Goal: Task Accomplishment & Management: Use online tool/utility

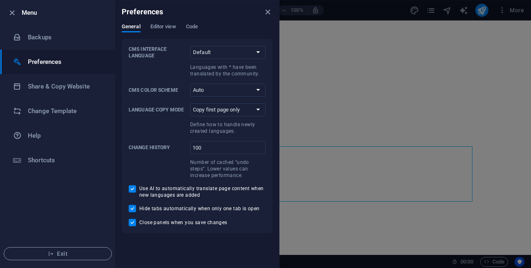
click at [265, 11] on icon "close" at bounding box center [267, 11] width 9 height 9
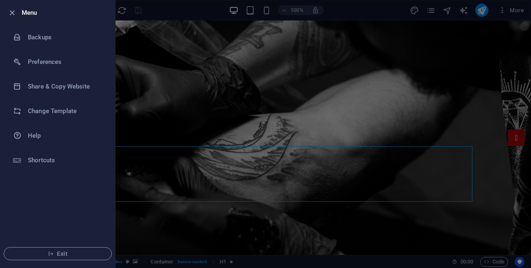
click at [195, 69] on div at bounding box center [265, 134] width 531 height 268
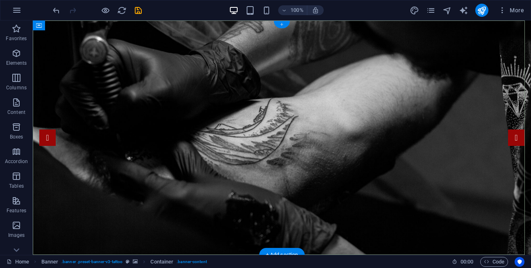
click at [286, 22] on div "+" at bounding box center [282, 24] width 16 height 7
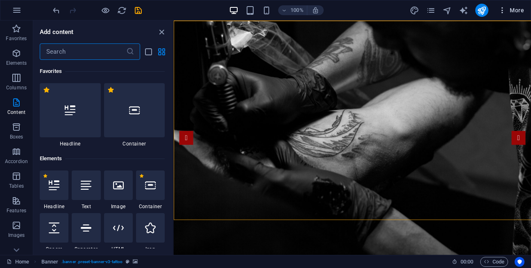
click at [497, 14] on button "More" at bounding box center [511, 10] width 32 height 13
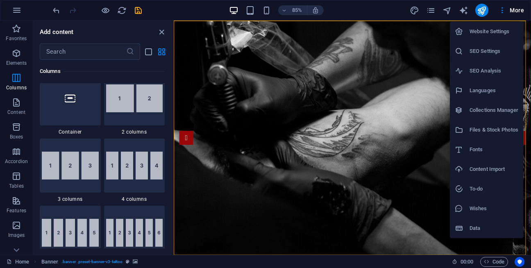
scroll to position [418, 0]
click at [467, 230] on div at bounding box center [462, 228] width 15 height 8
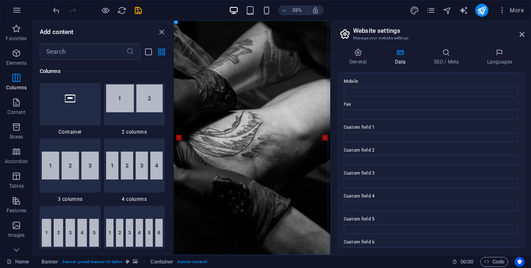
scroll to position [218, 0]
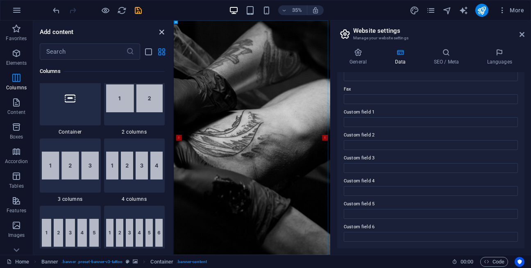
click at [161, 32] on icon "close panel" at bounding box center [161, 31] width 9 height 9
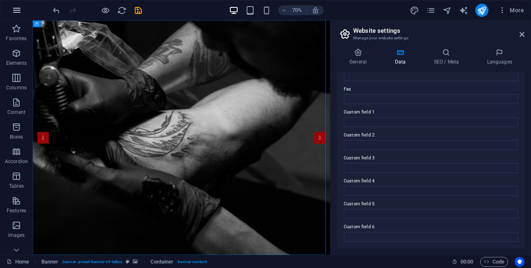
click at [13, 10] on icon "button" at bounding box center [17, 10] width 10 height 10
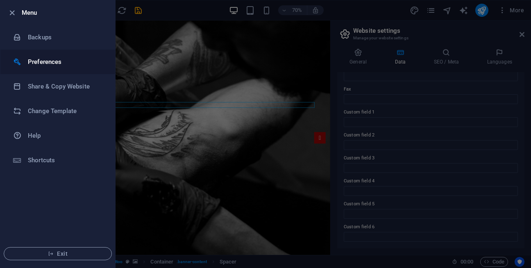
click at [26, 58] on div at bounding box center [20, 62] width 15 height 8
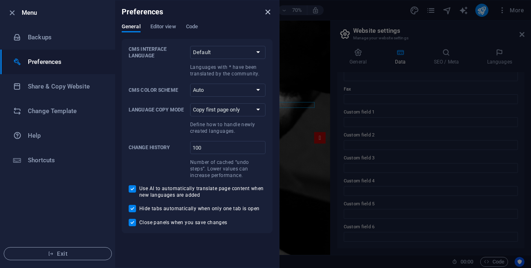
click at [271, 9] on icon "close" at bounding box center [267, 11] width 9 height 9
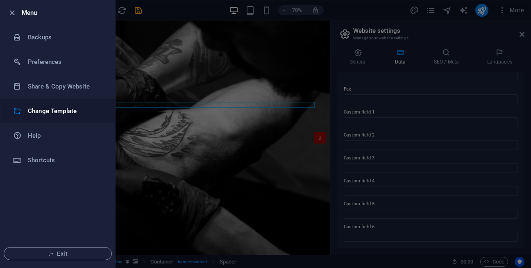
click at [32, 117] on li "Change Template" at bounding box center [57, 111] width 115 height 25
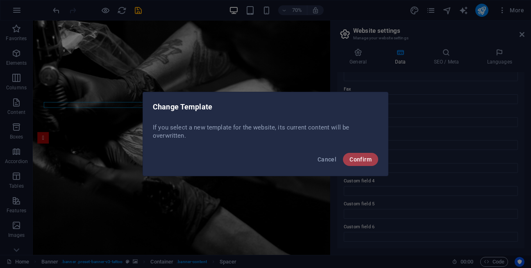
click at [352, 162] on span "Confirm" at bounding box center [361, 159] width 22 height 7
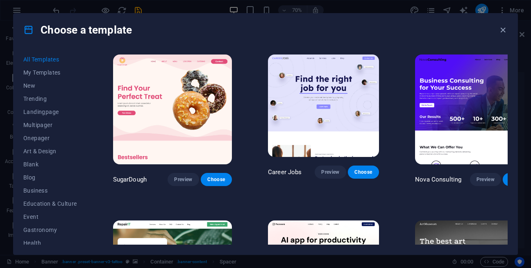
scroll to position [360, 0]
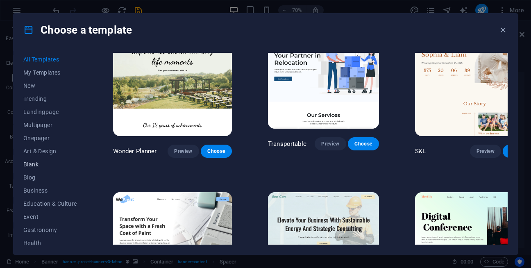
click at [40, 161] on button "Blank" at bounding box center [50, 164] width 54 height 13
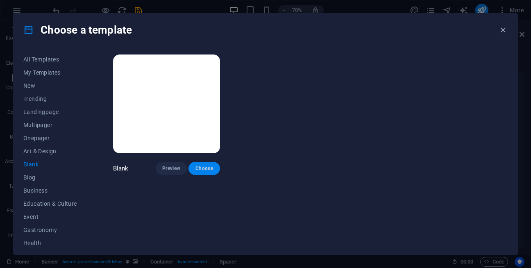
click at [204, 166] on span "Choose" at bounding box center [204, 168] width 18 height 7
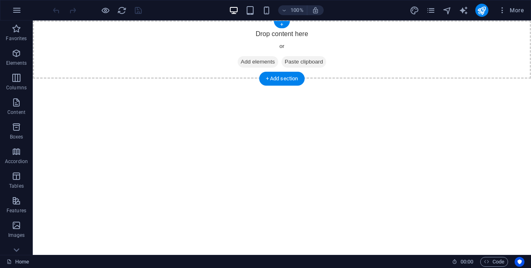
click at [258, 63] on span "Add elements" at bounding box center [258, 61] width 41 height 11
click at [117, 63] on div "Drop content here or Add elements Paste clipboard" at bounding box center [282, 49] width 498 height 58
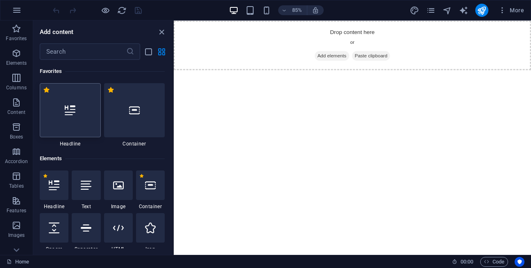
click at [63, 118] on div at bounding box center [70, 110] width 61 height 54
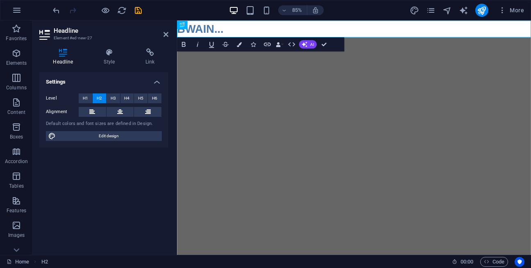
drag, startPoint x: 110, startPoint y: 51, endPoint x: 83, endPoint y: 192, distance: 143.5
drag, startPoint x: 314, startPoint y: 44, endPoint x: 306, endPoint y: 48, distance: 8.6
drag, startPoint x: 503, startPoint y: 69, endPoint x: 334, endPoint y: 89, distance: 170.5
click at [334, 40] on html "Skip to main content ​BWAIN..." at bounding box center [385, 30] width 416 height 20
click at [514, 11] on span "More" at bounding box center [511, 10] width 26 height 8
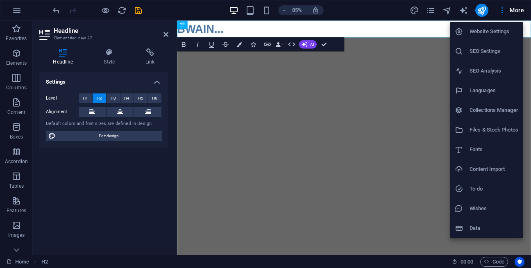
click at [463, 39] on li "Website Settings" at bounding box center [486, 32] width 73 height 20
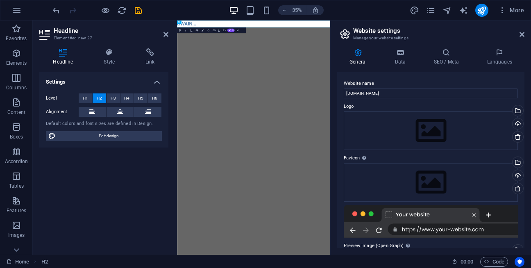
click at [528, 31] on aside "Website settings Manage your website settings General Data SEO / Meta Languages…" at bounding box center [430, 137] width 201 height 234
click at [524, 32] on icon at bounding box center [522, 34] width 5 height 7
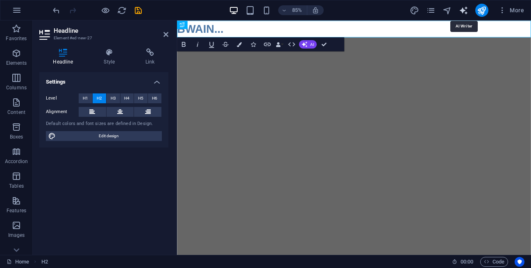
click at [462, 9] on icon "text_generator" at bounding box center [463, 10] width 9 height 9
select select "English"
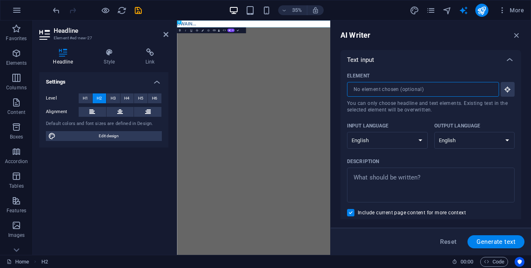
click at [426, 84] on input "Element ​ You can only choose headline and text elements. Existing text in the …" at bounding box center [420, 89] width 146 height 15
click at [21, 10] on icon "button" at bounding box center [17, 10] width 10 height 10
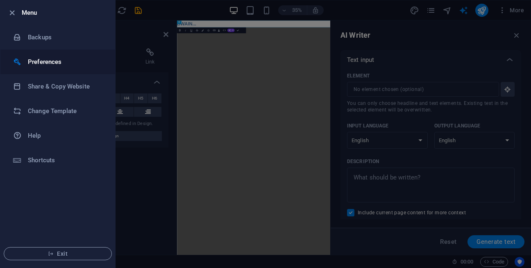
click at [32, 58] on h6 "Preferences" at bounding box center [66, 62] width 76 height 10
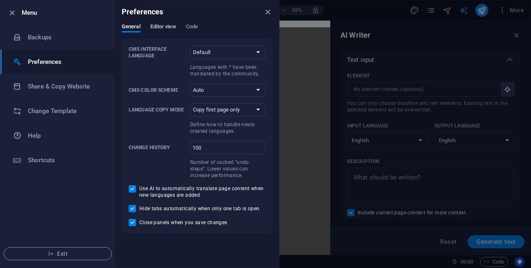
click at [157, 31] on button "Editor view" at bounding box center [163, 27] width 26 height 9
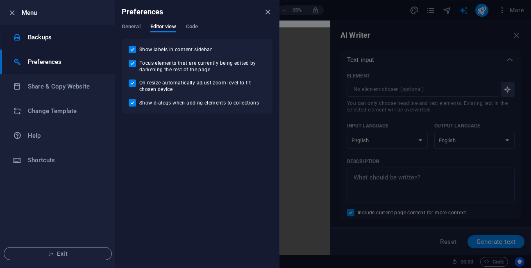
click at [43, 41] on h6 "Backups" at bounding box center [66, 37] width 76 height 10
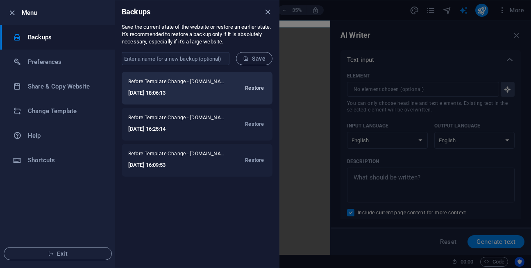
click at [261, 81] on button "Restore" at bounding box center [254, 88] width 23 height 20
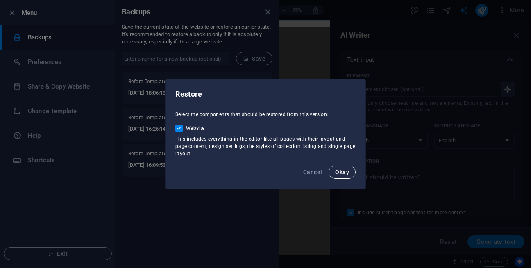
click at [344, 169] on span "Okay" at bounding box center [342, 172] width 14 height 7
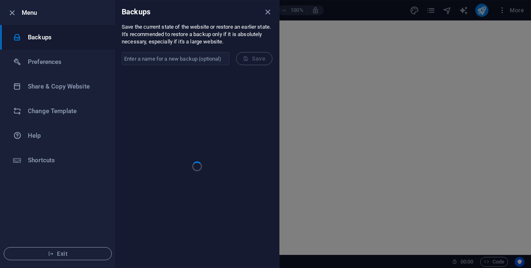
click at [344, 169] on div at bounding box center [265, 134] width 531 height 268
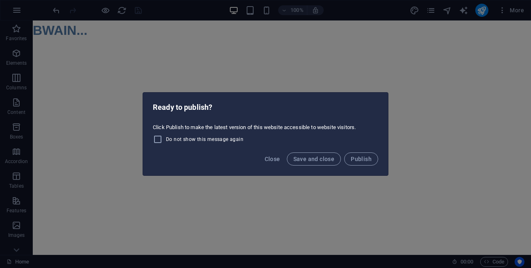
click at [325, 168] on div "Close Save and close Publish" at bounding box center [265, 162] width 245 height 28
drag, startPoint x: 325, startPoint y: 168, endPoint x: 313, endPoint y: 149, distance: 22.6
click at [313, 149] on div "Close Save and close Publish" at bounding box center [265, 162] width 245 height 28
click at [273, 158] on span "Close" at bounding box center [273, 159] width 16 height 7
